Goal: Transaction & Acquisition: Register for event/course

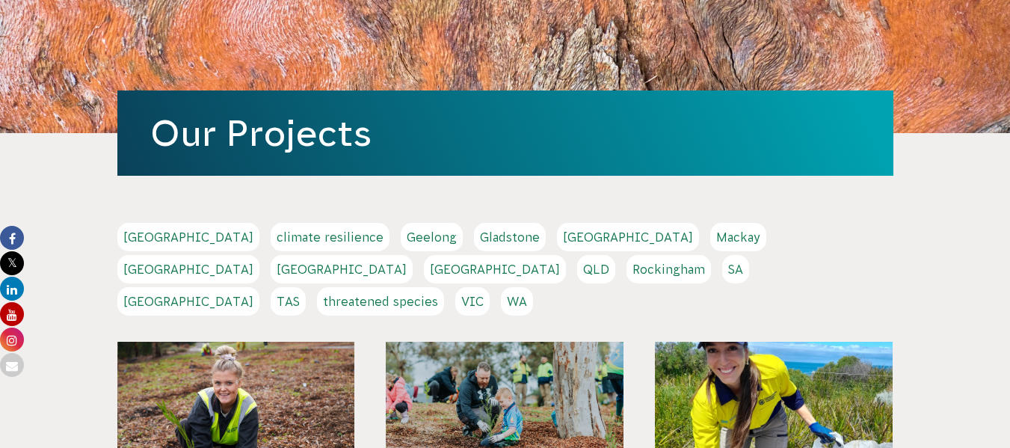
click at [306, 287] on link "TAS" at bounding box center [288, 301] width 35 height 28
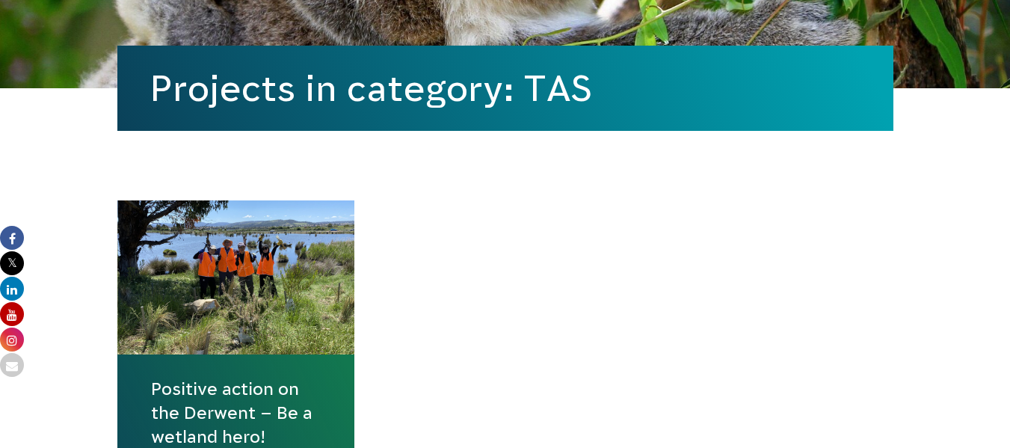
scroll to position [598, 0]
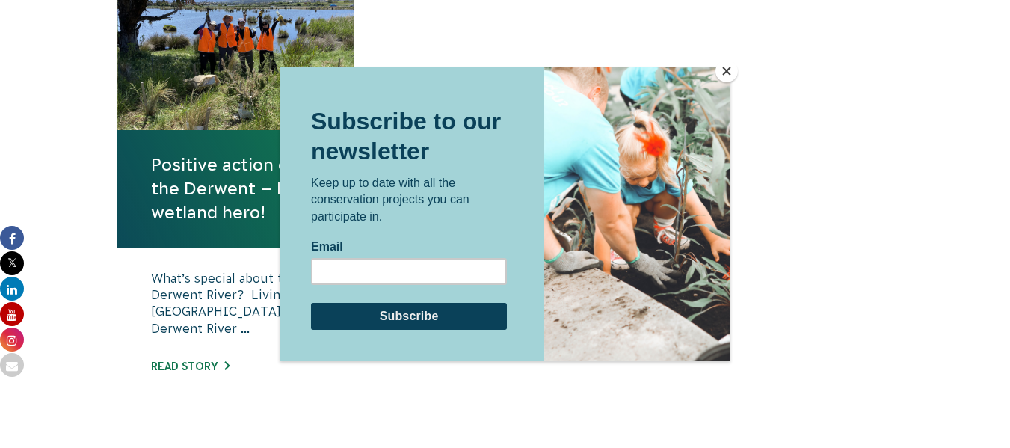
drag, startPoint x: 723, startPoint y: 72, endPoint x: 544, endPoint y: 96, distance: 180.3
click at [719, 74] on button "Close" at bounding box center [727, 71] width 22 height 22
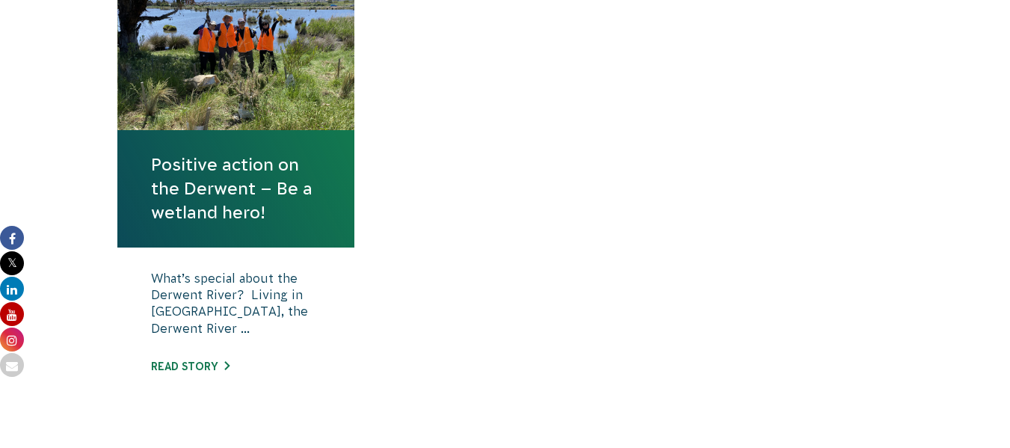
scroll to position [523, 0]
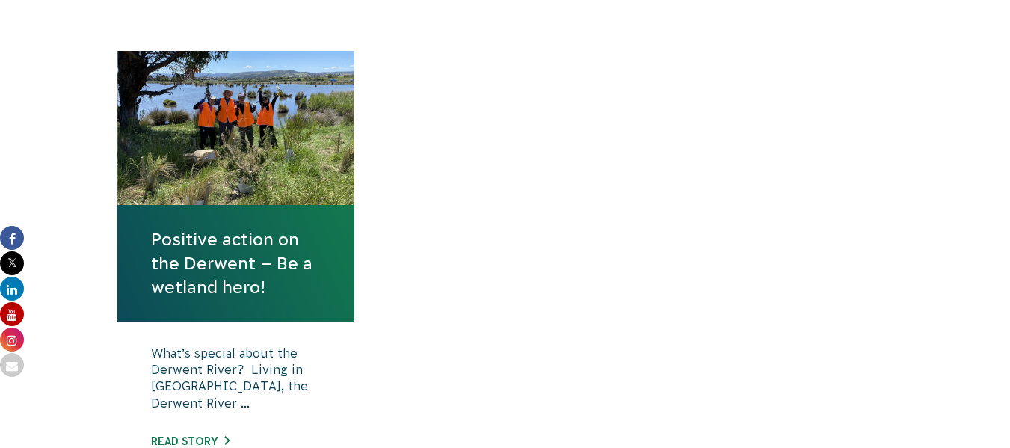
drag, startPoint x: 222, startPoint y: 248, endPoint x: 233, endPoint y: 255, distance: 13.1
click at [248, 254] on link "Positive action on the Derwent – Be a wetland hero!" at bounding box center [236, 263] width 170 height 73
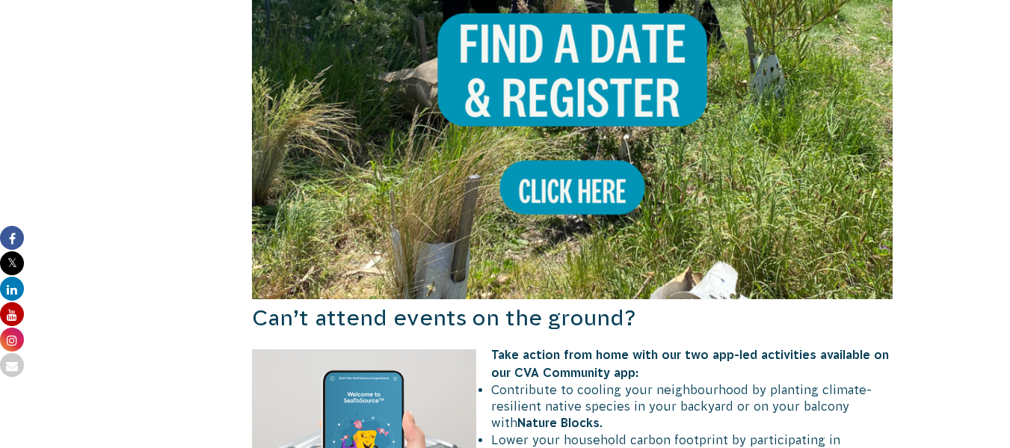
scroll to position [1645, 0]
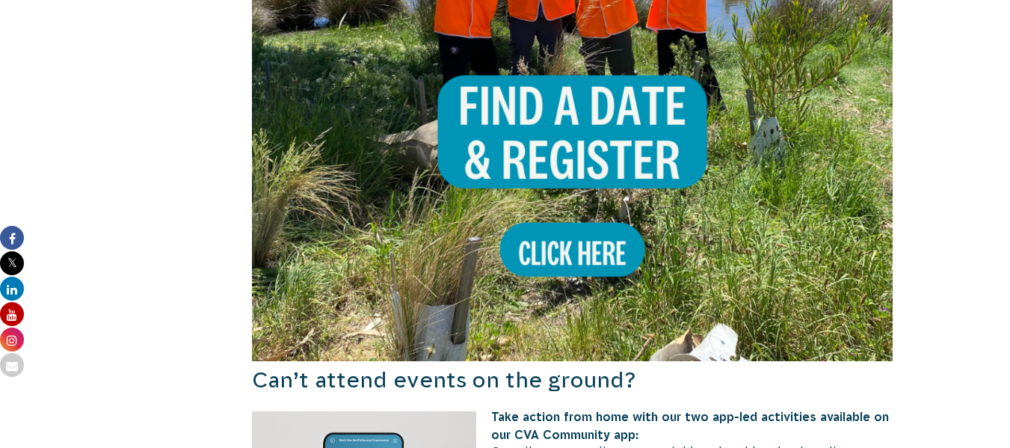
click at [610, 63] on img at bounding box center [573, 41] width 642 height 642
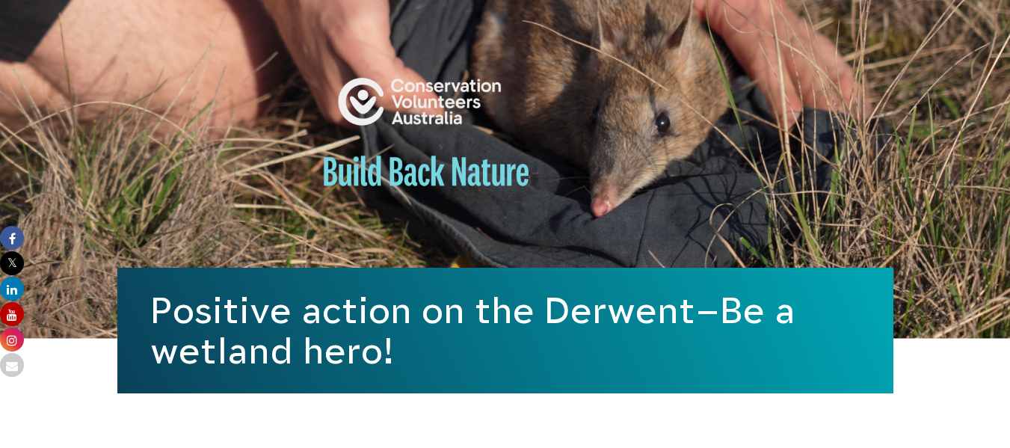
scroll to position [0, 0]
